Goal: Navigation & Orientation: Locate item on page

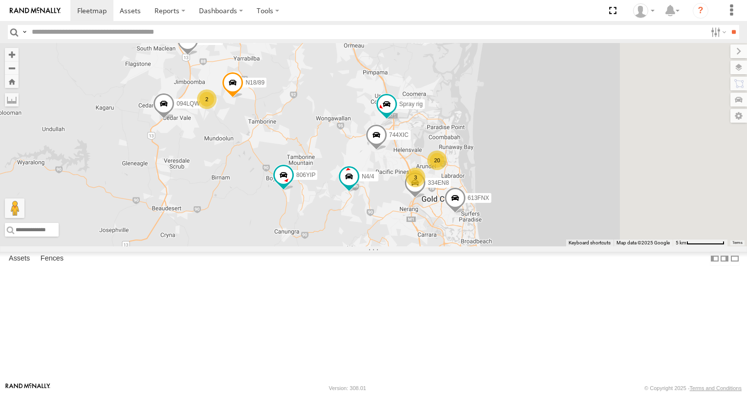
drag, startPoint x: 505, startPoint y: 250, endPoint x: 435, endPoint y: 172, distance: 105.0
click at [435, 172] on div "20 5 N4/4 334EN8 Spray rig 613FNX 616HJV 3 2 094LQW N16/91 3/N3 472RJJ - Hilux …" at bounding box center [373, 144] width 747 height 203
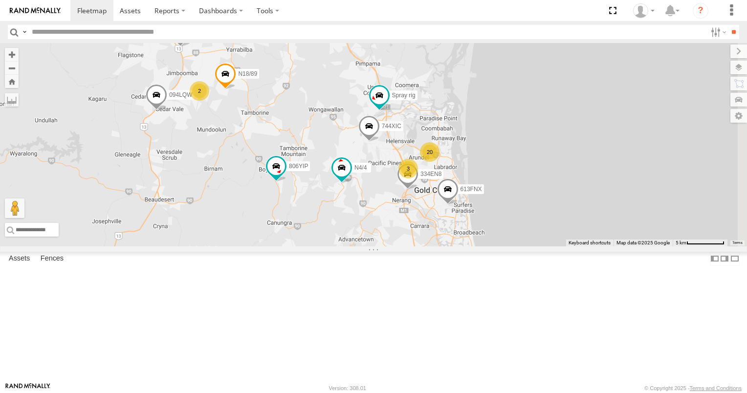
scroll to position [636, 0]
click at [0, 0] on div "676XLE" at bounding box center [0, 0] width 0 height 0
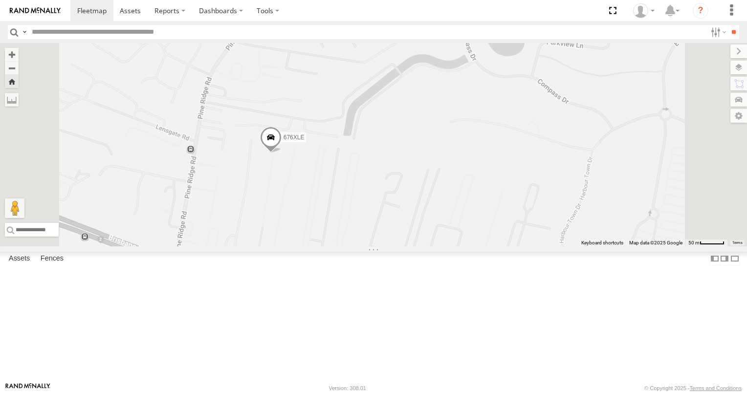
scroll to position [0, 0]
click at [329, 172] on div "676XLE" at bounding box center [373, 144] width 747 height 203
click at [89, 13] on span at bounding box center [91, 10] width 29 height 9
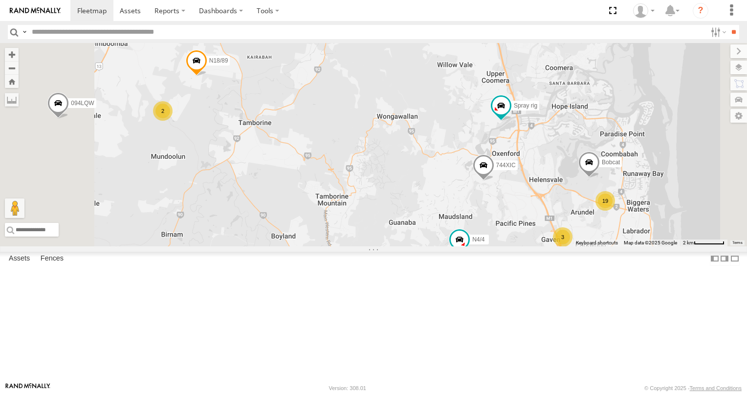
drag, startPoint x: 553, startPoint y: 308, endPoint x: 512, endPoint y: 260, distance: 63.1
click at [514, 246] on div "N4/4 Spray rig 613FNX 616HJV 094LQW N16/91 472RJJ - Hilux 806YIP 744XIC 334EN8 …" at bounding box center [373, 144] width 747 height 203
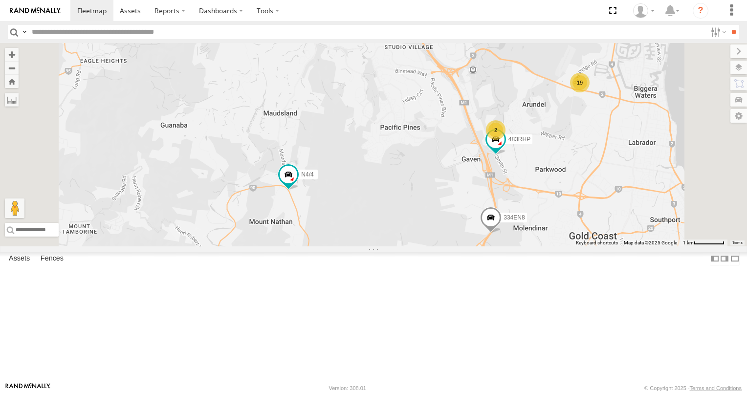
drag, startPoint x: 585, startPoint y: 278, endPoint x: 514, endPoint y: 259, distance: 73.9
click at [514, 246] on div "N4/4 Spray rig 613FNX 616HJV 094LQW N16/91 472RJJ - Hilux 806YIP 744XIC 334EN8 …" at bounding box center [373, 144] width 747 height 203
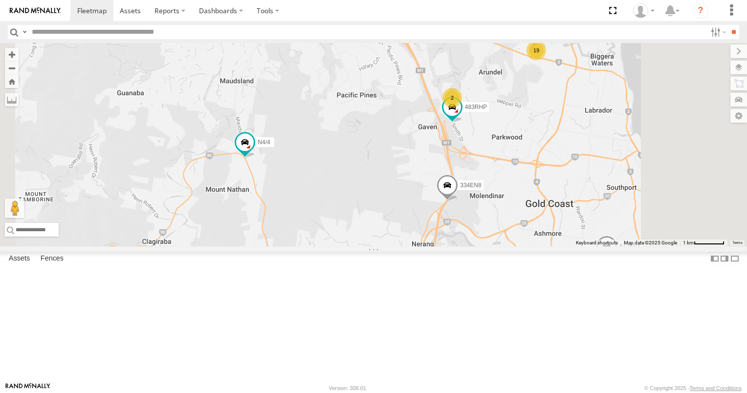
drag, startPoint x: 508, startPoint y: 276, endPoint x: 499, endPoint y: 244, distance: 32.9
click at [500, 245] on div "N4/4 Spray rig 613FNX 616HJV 094LQW N16/91 472RJJ - Hilux 806YIP 744XIC 334EN8 …" at bounding box center [373, 144] width 747 height 203
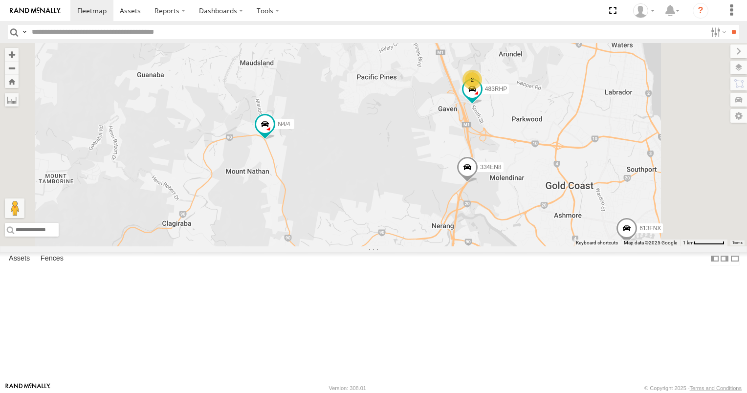
drag, startPoint x: 403, startPoint y: 204, endPoint x: 445, endPoint y: 230, distance: 49.4
click at [445, 230] on div "N4/4 Spray rig 613FNX 616HJV 094LQW N16/91 472RJJ - Hilux 806YIP 744XIC 334EN8 …" at bounding box center [373, 144] width 747 height 203
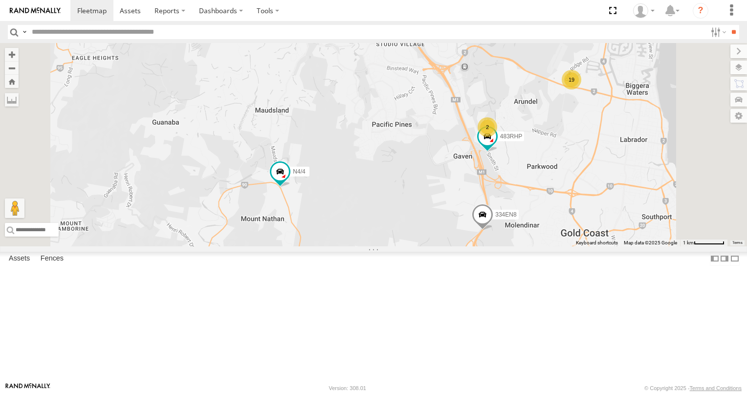
drag, startPoint x: 525, startPoint y: 204, endPoint x: 509, endPoint y: 261, distance: 58.5
click at [521, 246] on div "N4/4 Spray rig 613FNX 616HJV 094LQW N16/91 472RJJ - Hilux 806YIP 744XIC 334EN8 …" at bounding box center [373, 144] width 747 height 203
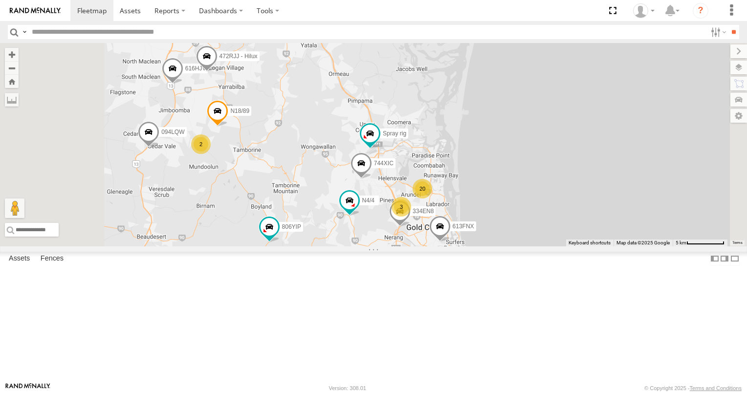
drag, startPoint x: 351, startPoint y: 196, endPoint x: 395, endPoint y: 220, distance: 49.9
click at [395, 220] on div "N4/4 Spray rig 613FNX 616HJV 094LQW N16/91 472RJJ - Hilux 806YIP 744XIC 334EN8 …" at bounding box center [373, 144] width 747 height 203
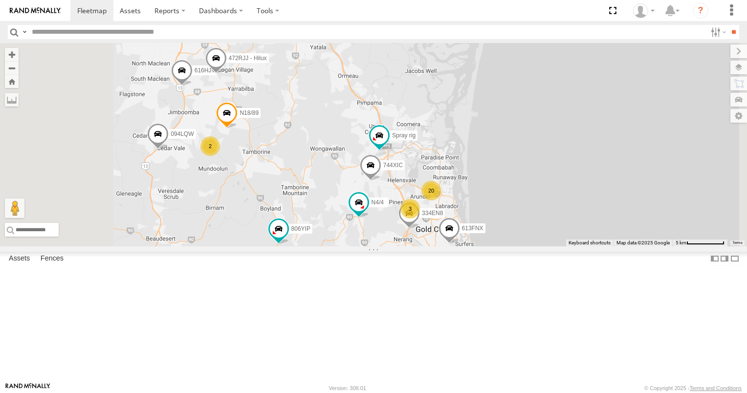
click at [220, 156] on div "2" at bounding box center [211, 146] width 20 height 20
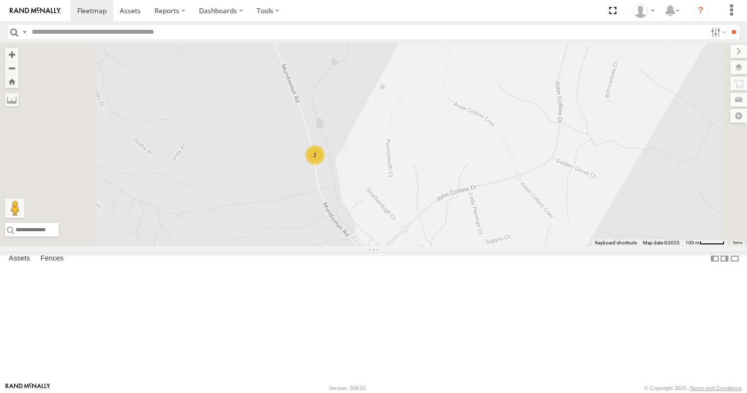
scroll to position [196, 0]
click at [0, 0] on div "N16/91" at bounding box center [0, 0] width 0 height 0
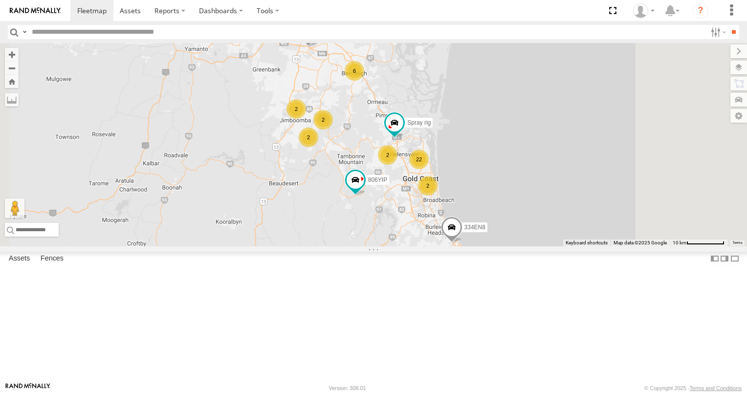
scroll to position [67, 0]
click at [0, 0] on div "XB92CD/Water All Assets Brisbane Rd Biggera Waters -27.9315 153.37617" at bounding box center [0, 0] width 0 height 0
click at [0, 0] on div "All Assets" at bounding box center [0, 0] width 0 height 0
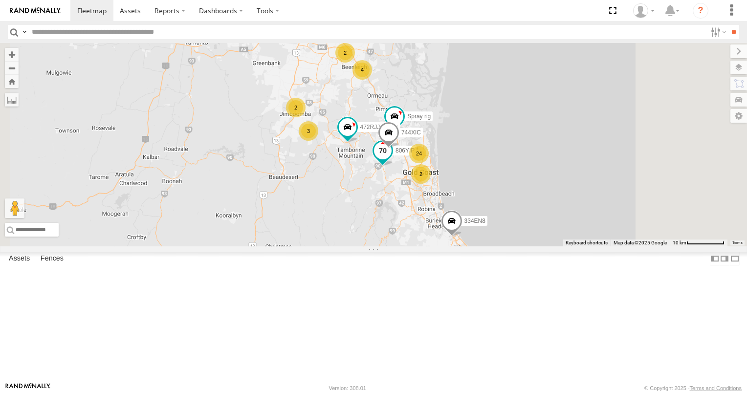
click at [392, 159] on span at bounding box center [383, 151] width 18 height 18
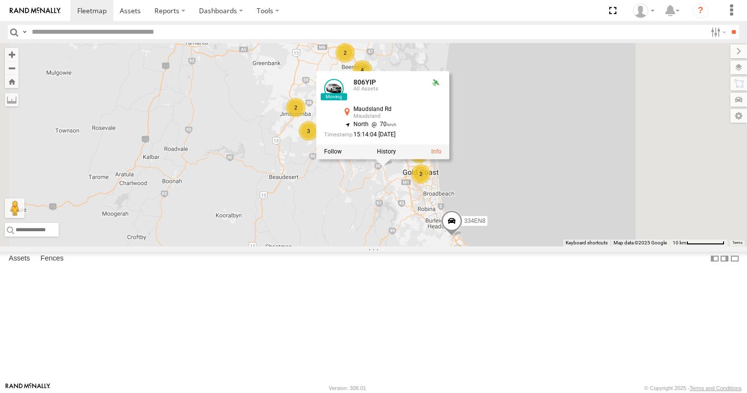
scroll to position [147, 0]
click at [0, 0] on div "All Assets" at bounding box center [0, 0] width 0 height 0
